Goal: Task Accomplishment & Management: Manage account settings

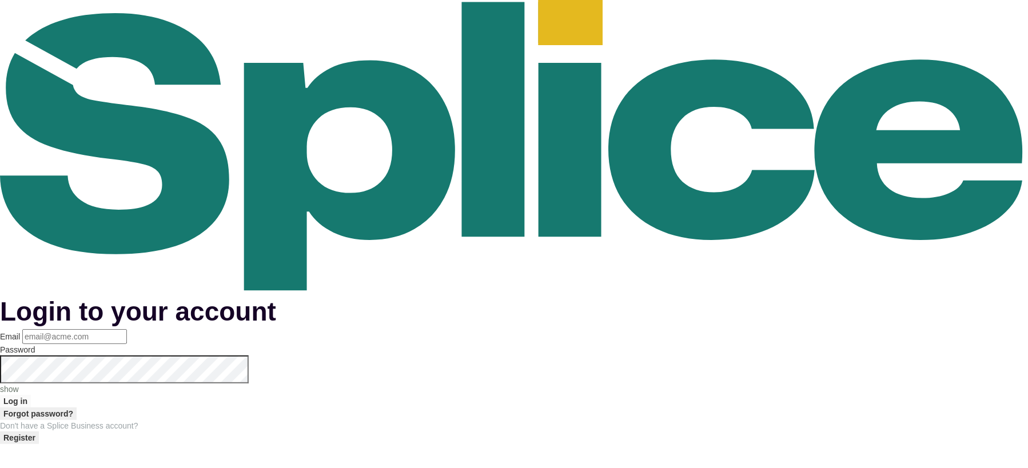
click at [127, 329] on input "Email" at bounding box center [74, 336] width 105 height 15
click at [632, 383] on p "show" at bounding box center [514, 388] width 1028 height 11
click at [645, 383] on p "hide" at bounding box center [514, 388] width 1028 height 11
click at [127, 329] on input "Email" at bounding box center [74, 336] width 105 height 15
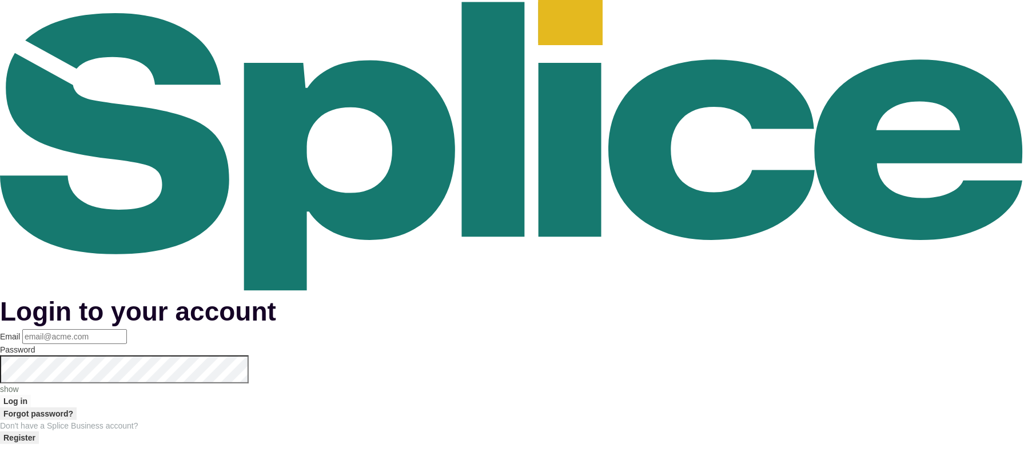
click at [127, 329] on input "Email" at bounding box center [74, 336] width 105 height 15
paste input "[EMAIL_ADDRESS][DOMAIN_NAME]"
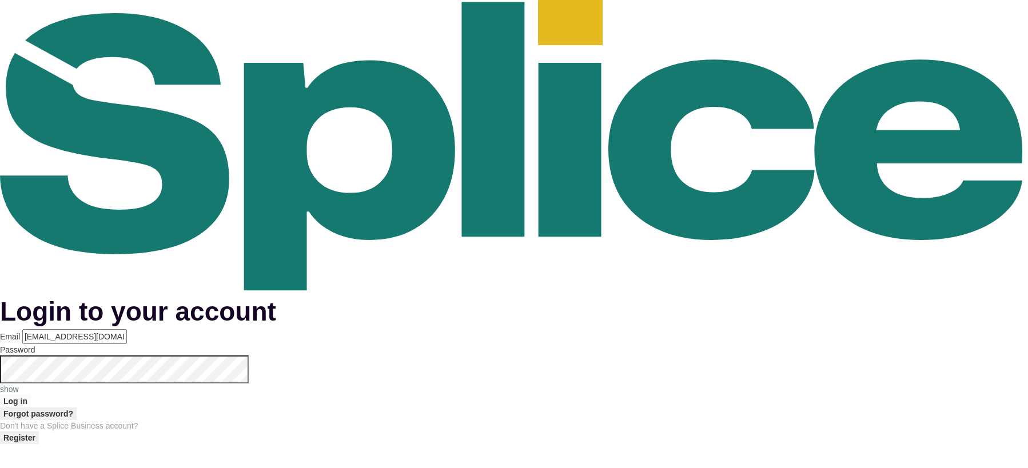
type input "[EMAIL_ADDRESS][DOMAIN_NAME]"
click at [31, 395] on button "Log in" at bounding box center [15, 401] width 31 height 13
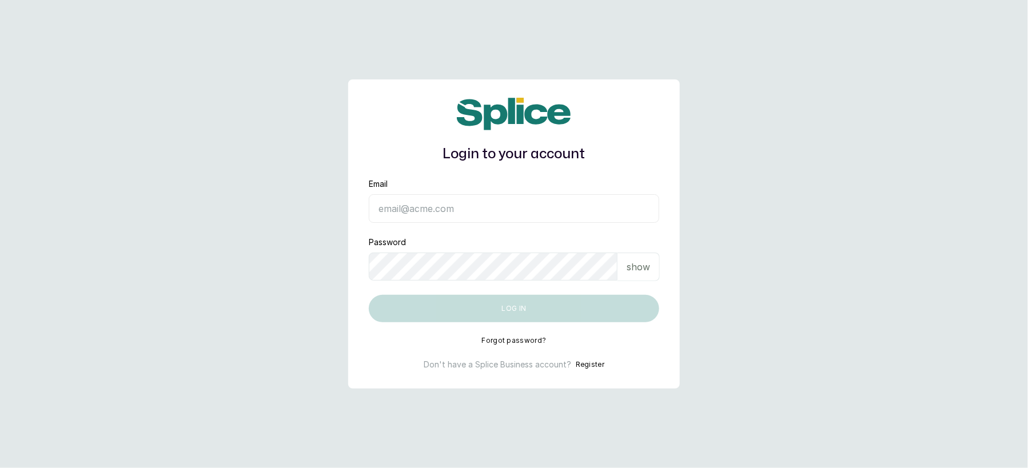
click at [428, 206] on input "Email" at bounding box center [514, 208] width 290 height 29
